Goal: Check status: Check status

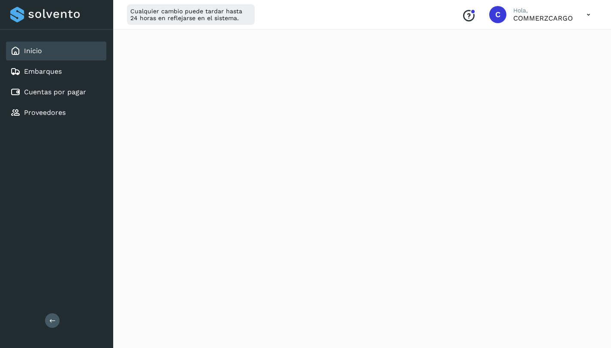
scroll to position [480, 0]
click at [54, 324] on button at bounding box center [52, 320] width 15 height 15
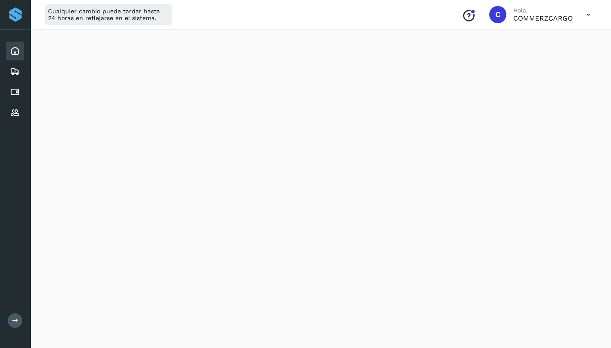
scroll to position [0, 0]
click at [174, 52] on Solvento "Pagos a Solvento" at bounding box center [174, 47] width 81 height 21
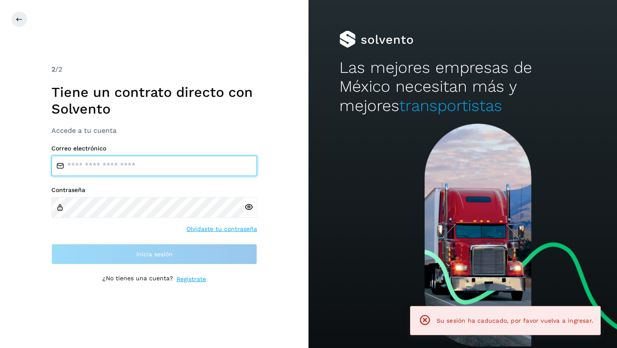
type input "**********"
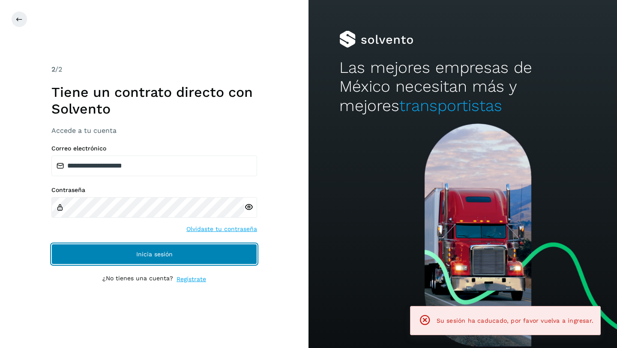
click at [164, 255] on span "Inicia sesión" at bounding box center [154, 254] width 36 height 6
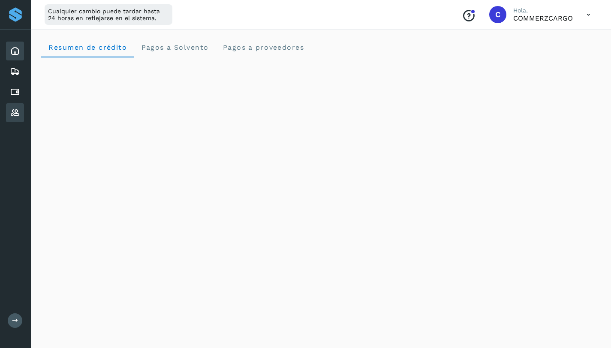
click at [15, 114] on icon at bounding box center [15, 113] width 10 height 10
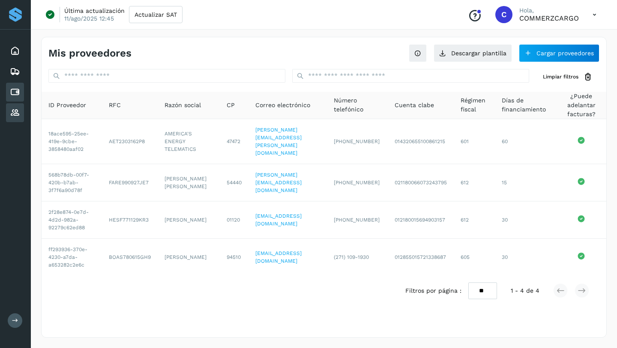
click at [17, 94] on icon at bounding box center [15, 92] width 10 height 10
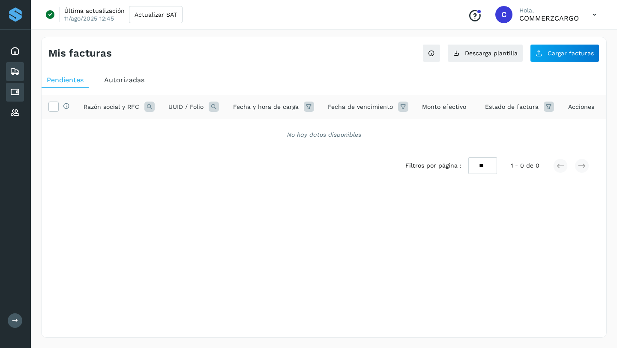
click at [15, 70] on icon at bounding box center [15, 71] width 10 height 10
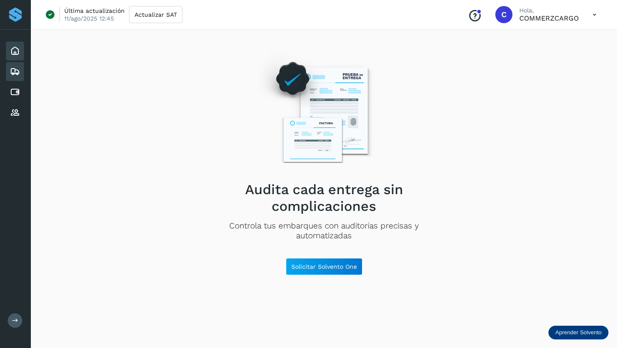
click at [12, 54] on icon at bounding box center [15, 51] width 10 height 10
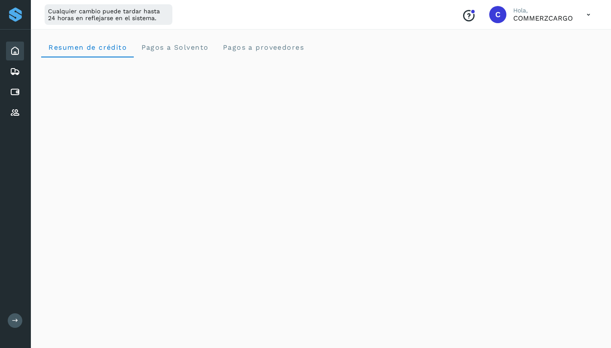
click at [16, 14] on div at bounding box center [15, 14] width 15 height 15
click at [186, 49] on span "Pagos a Solvento" at bounding box center [175, 47] width 68 height 8
click at [396, 25] on div "Cualquier cambio puede tardar hasta 24 horas en reflejarse en el sistema. Conoc…" at bounding box center [321, 15] width 580 height 30
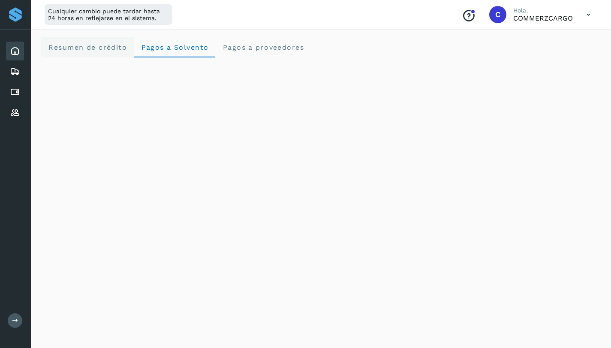
click at [95, 48] on span "Resumen de crédito" at bounding box center [87, 47] width 79 height 8
